Goal: Information Seeking & Learning: Learn about a topic

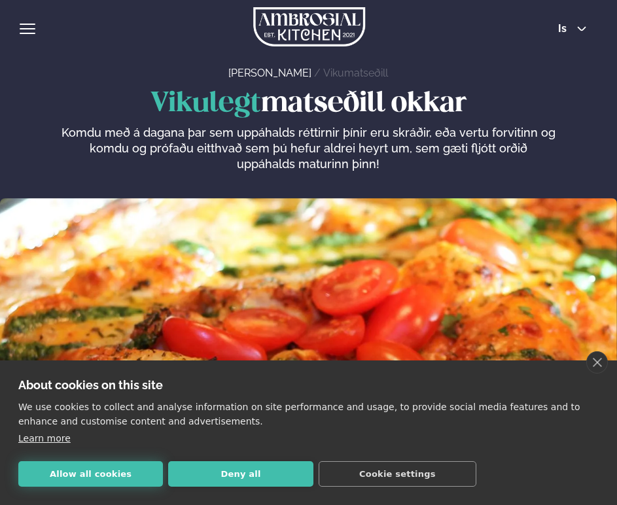
click at [128, 476] on button "Allow all cookies" at bounding box center [90, 474] width 145 height 26
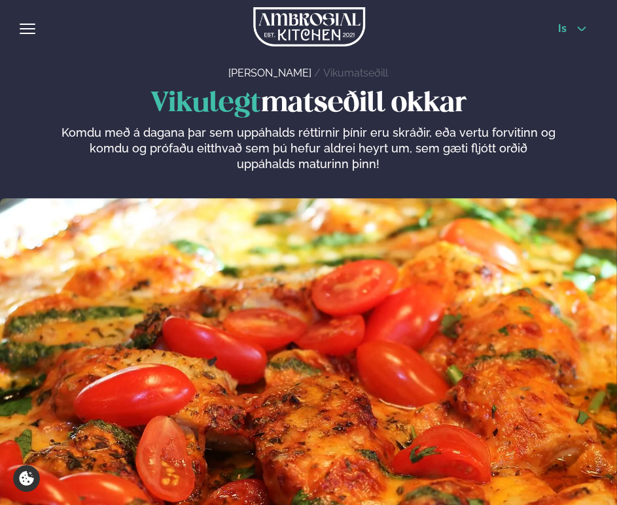
click at [578, 26] on icon at bounding box center [582, 29] width 10 height 10
click at [575, 27] on button "is" at bounding box center [572, 29] width 49 height 10
click at [566, 52] on link "en" at bounding box center [572, 52] width 49 height 26
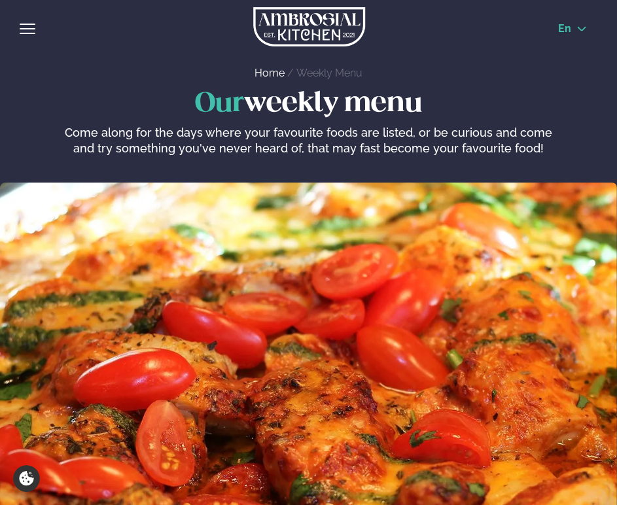
click at [573, 28] on button "en" at bounding box center [573, 29] width 50 height 10
click at [570, 79] on link "is" at bounding box center [573, 78] width 50 height 26
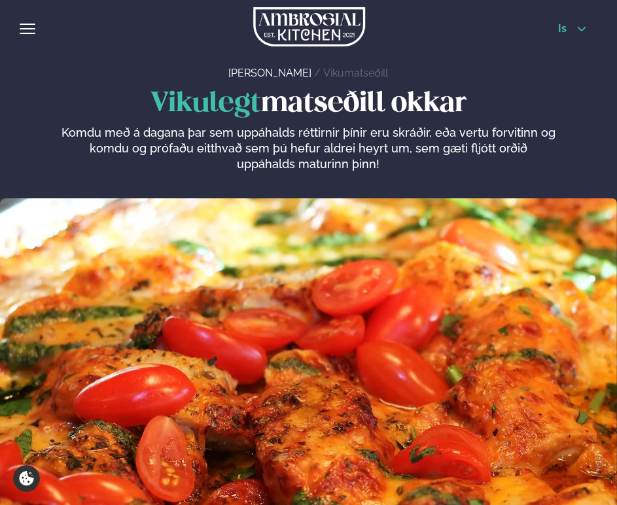
click at [579, 33] on icon at bounding box center [582, 29] width 10 height 10
click at [567, 71] on link "is" at bounding box center [572, 78] width 49 height 26
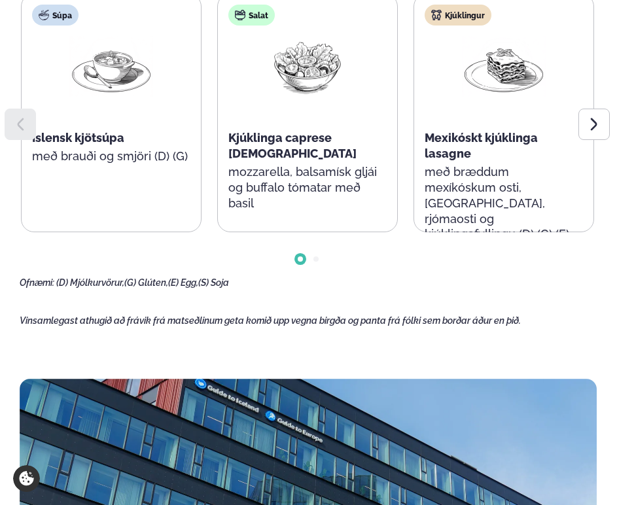
scroll to position [791, 0]
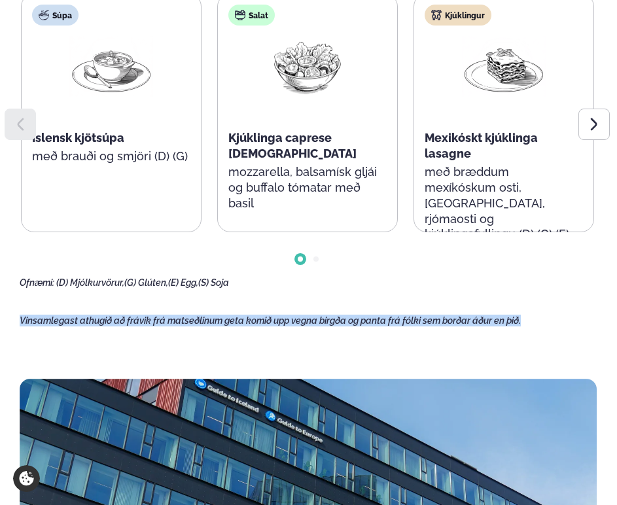
drag, startPoint x: 21, startPoint y: 315, endPoint x: 524, endPoint y: 323, distance: 502.7
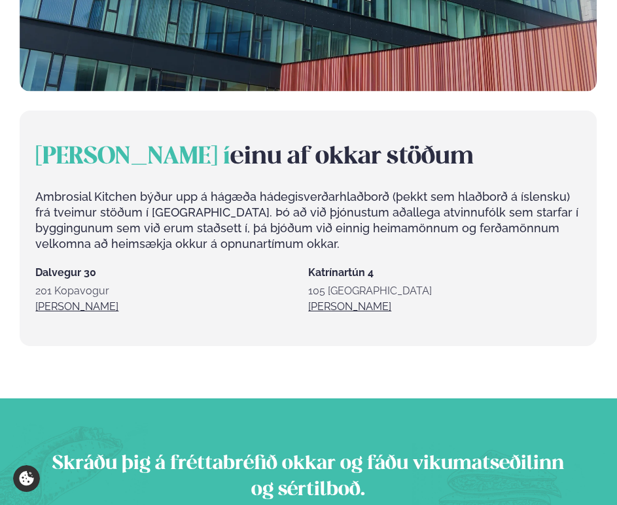
scroll to position [1483, 0]
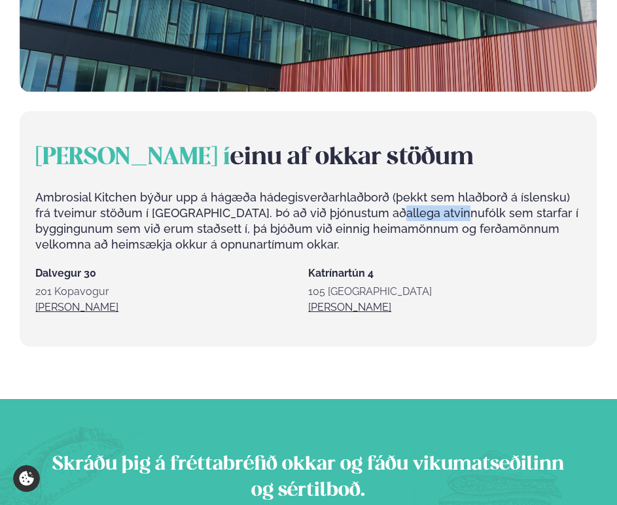
drag, startPoint x: 357, startPoint y: 207, endPoint x: 422, endPoint y: 211, distance: 64.9
click at [422, 211] on p "Ambrosial Kitchen býður upp á hágæða hádegisverðarhlaðborð (þekkt sem hlaðborð …" at bounding box center [308, 221] width 546 height 63
click at [348, 206] on p "Ambrosial Kitchen býður upp á hágæða hádegisverðarhlaðborð (þekkt sem hlaðborð …" at bounding box center [308, 221] width 546 height 63
drag, startPoint x: 352, startPoint y: 208, endPoint x: 416, endPoint y: 204, distance: 63.7
click at [416, 204] on p "Ambrosial Kitchen býður upp á hágæða hádegisverðarhlaðborð (þekkt sem hlaðborð …" at bounding box center [308, 221] width 546 height 63
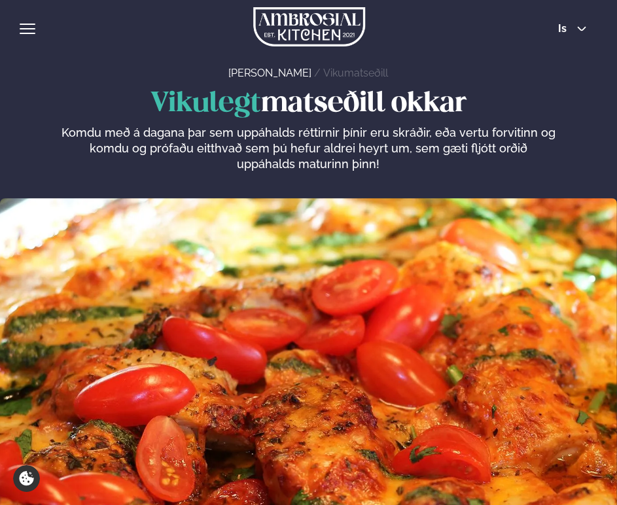
scroll to position [0, 0]
click at [29, 35] on button "hamburger" at bounding box center [28, 29] width 16 height 16
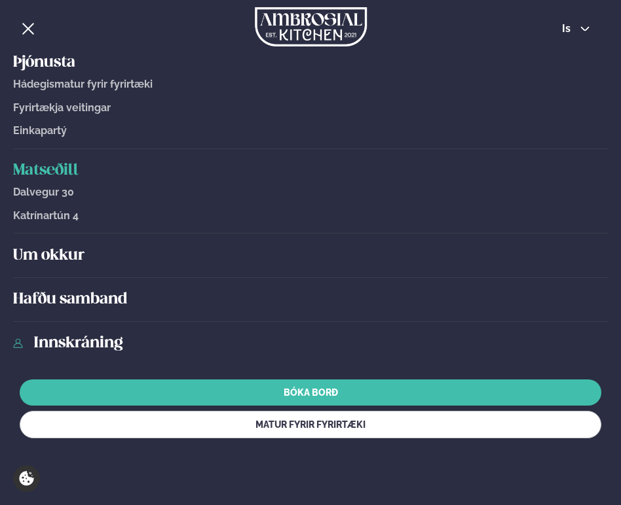
click at [43, 256] on h5 "Um okkur" at bounding box center [310, 255] width 594 height 21
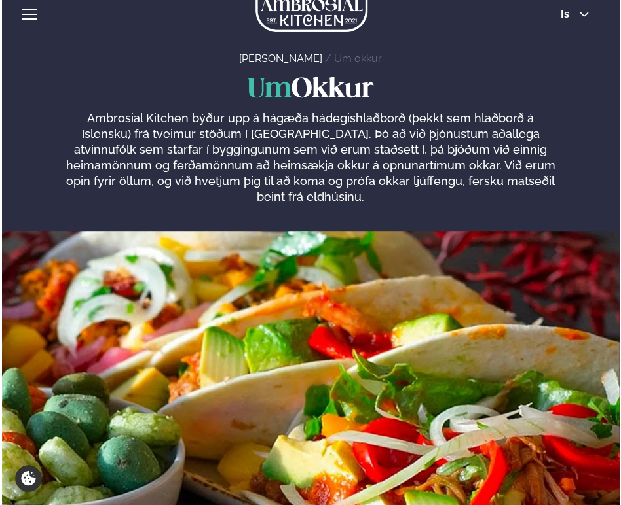
scroll to position [9, 0]
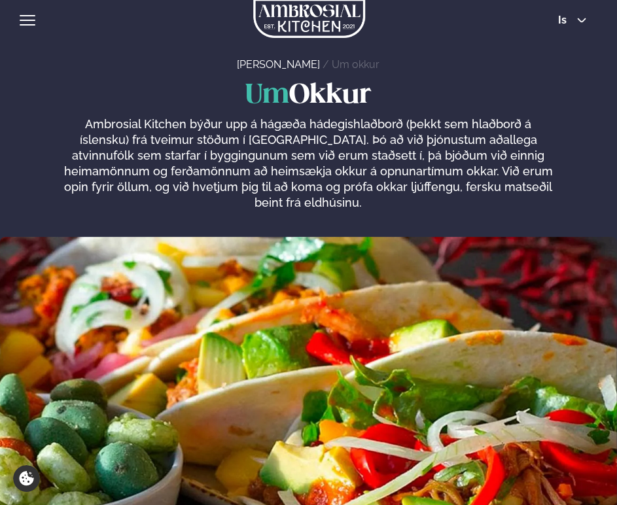
click at [363, 183] on p "Ambrosial Kitchen býður upp á hágæða hádegishlaðborð (þekkt sem hlaðborð á ísle…" at bounding box center [308, 164] width 495 height 94
drag, startPoint x: 354, startPoint y: 183, endPoint x: 443, endPoint y: 182, distance: 89.0
click at [443, 182] on p "Ambrosial Kitchen býður upp á hágæða hádegishlaðborð (þekkt sem hlaðborð á ísle…" at bounding box center [308, 164] width 495 height 94
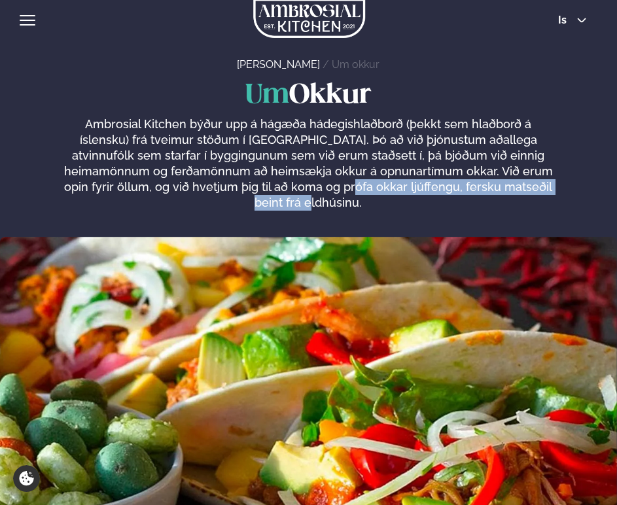
drag, startPoint x: 296, startPoint y: 183, endPoint x: 547, endPoint y: 185, distance: 250.7
click at [546, 185] on p "Ambrosial Kitchen býður upp á hágæða hádegishlaðborð (þekkt sem hlaðborð á ísle…" at bounding box center [308, 164] width 495 height 94
click at [29, 18] on span "hamburger" at bounding box center [28, 20] width 12 height 12
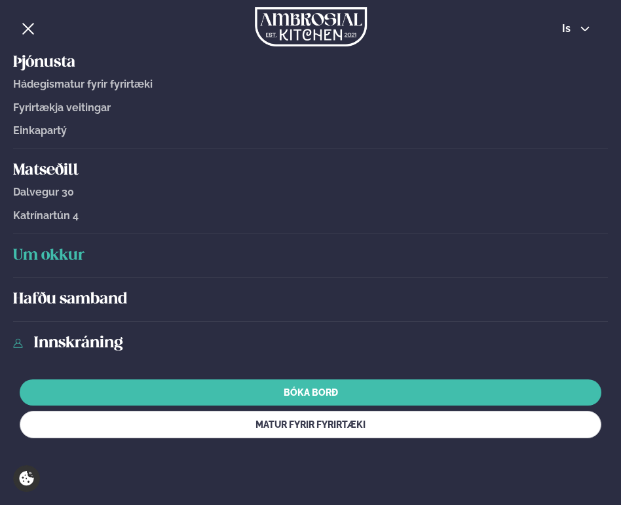
click at [45, 85] on span "Hádegismatur fyrir fyrirtæki" at bounding box center [82, 84] width 139 height 12
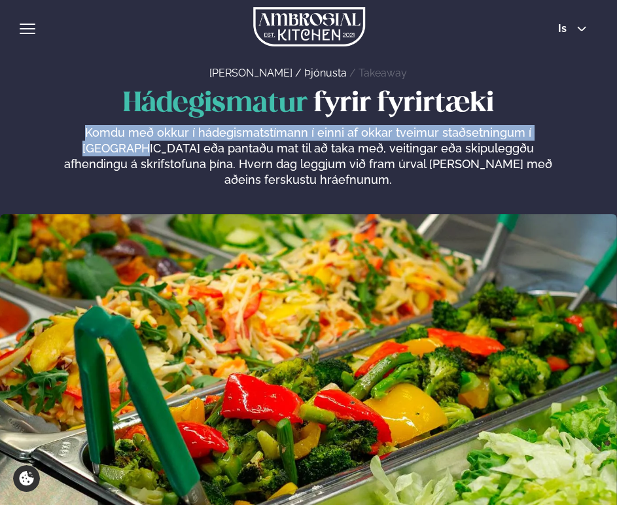
drag, startPoint x: 62, startPoint y: 133, endPoint x: 558, endPoint y: 136, distance: 495.5
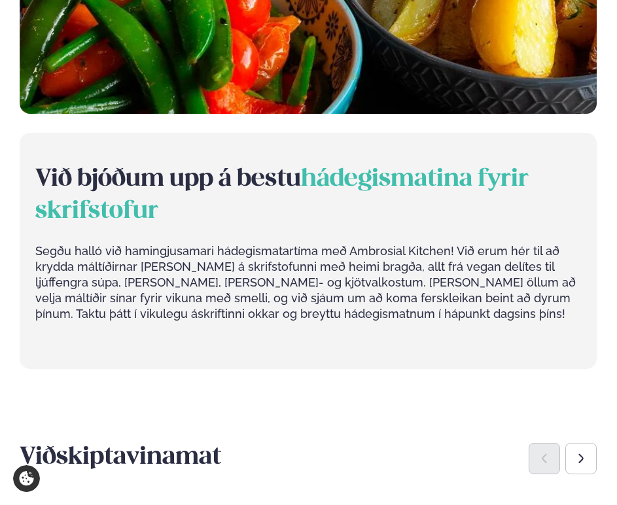
scroll to position [946, 0]
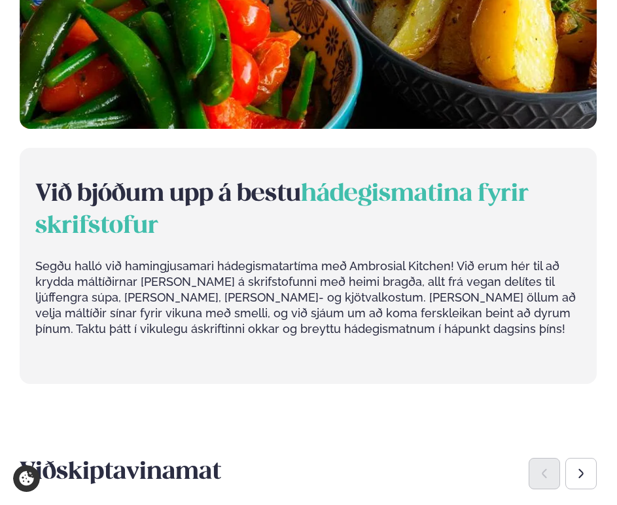
drag, startPoint x: 309, startPoint y: 177, endPoint x: 477, endPoint y: 165, distance: 168.7
click at [477, 179] on h2 "Við bjóðum upp á bestu hádegismatina fyrir skrifstofur" at bounding box center [308, 210] width 546 height 63
